Goal: Check status

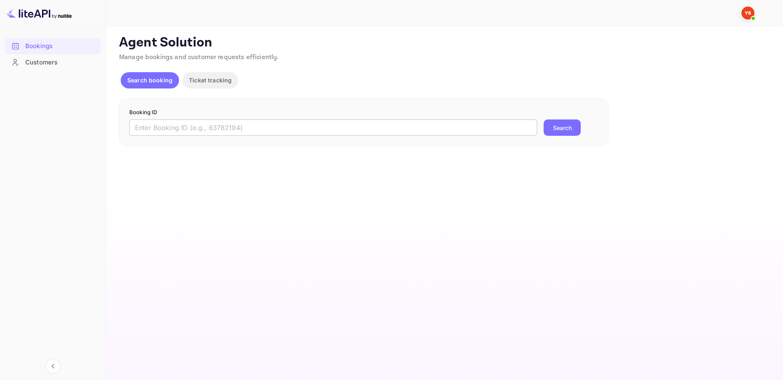
click at [425, 130] on input "text" at bounding box center [333, 127] width 408 height 16
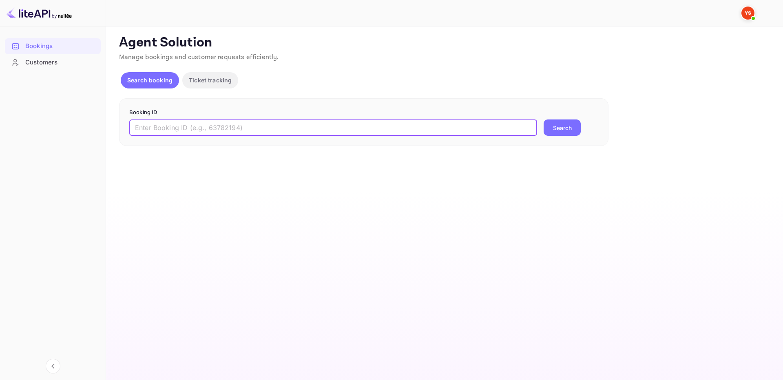
paste input "9472517"
type input "9472517"
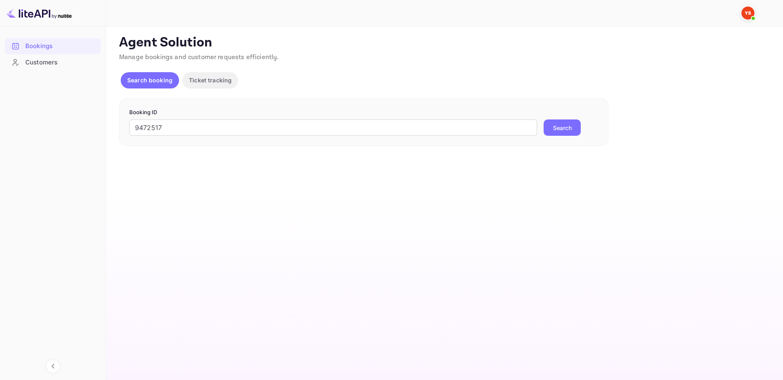
click at [569, 125] on button "Search" at bounding box center [562, 127] width 37 height 16
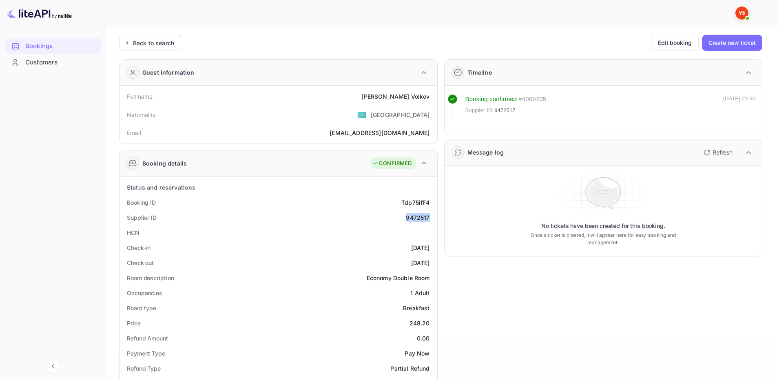
drag, startPoint x: 403, startPoint y: 218, endPoint x: 431, endPoint y: 217, distance: 27.7
click at [431, 217] on div "Supplier ID 9472517" at bounding box center [278, 217] width 311 height 15
copy div "9472517"
drag, startPoint x: 396, startPoint y: 98, endPoint x: 429, endPoint y: 97, distance: 33.9
click at [429, 97] on div "Full name [PERSON_NAME]" at bounding box center [278, 96] width 311 height 15
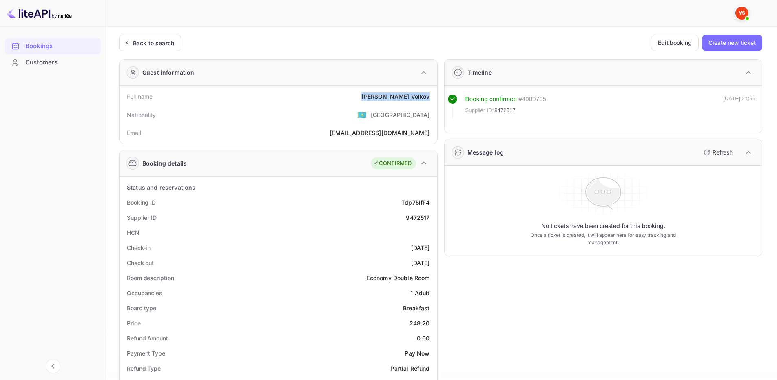
copy div "[PERSON_NAME]"
drag, startPoint x: 409, startPoint y: 323, endPoint x: 430, endPoint y: 323, distance: 21.6
click at [430, 323] on div "Price 248.20" at bounding box center [278, 323] width 311 height 15
copy div "248.20"
